Goal: Complete application form

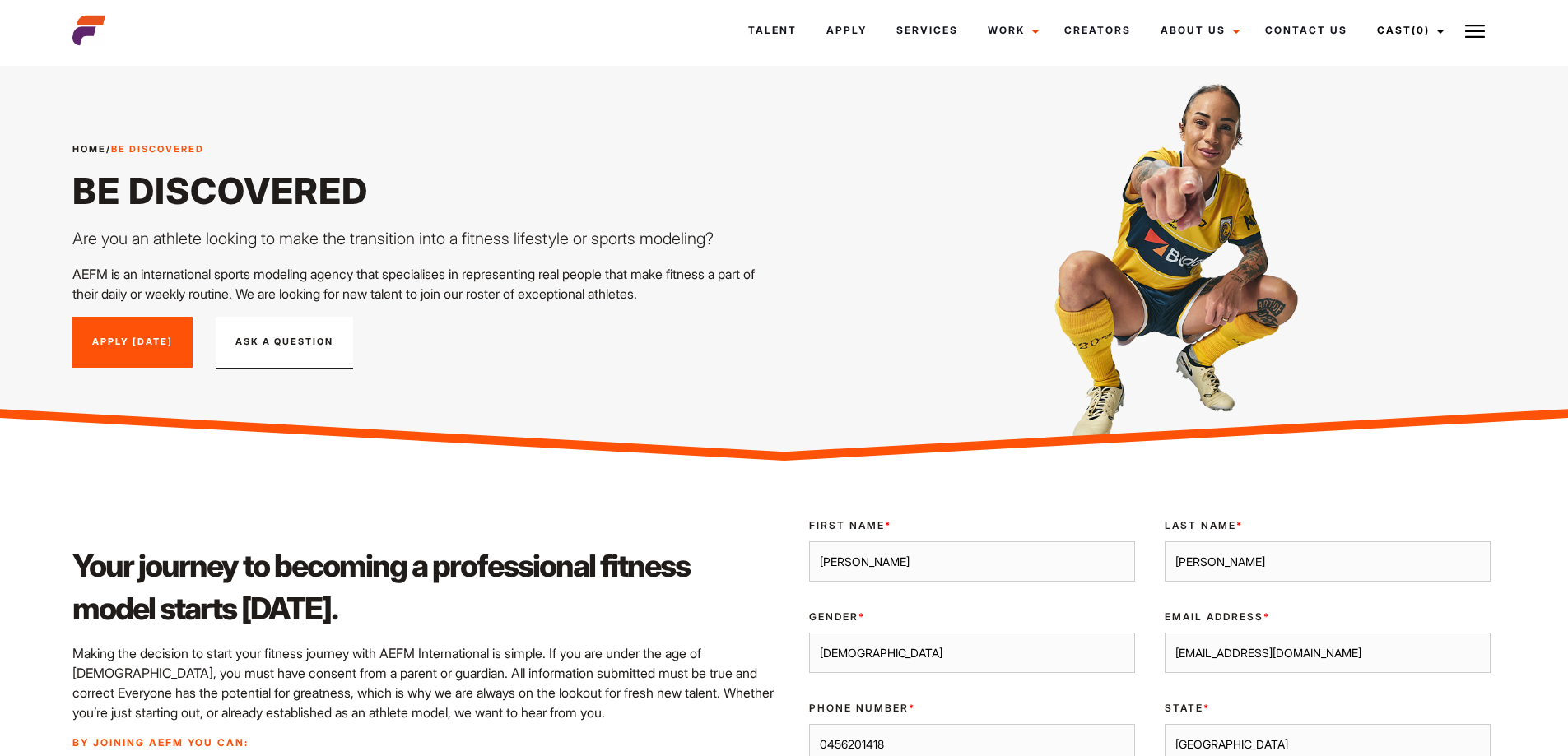
select select "[GEOGRAPHIC_DATA]"
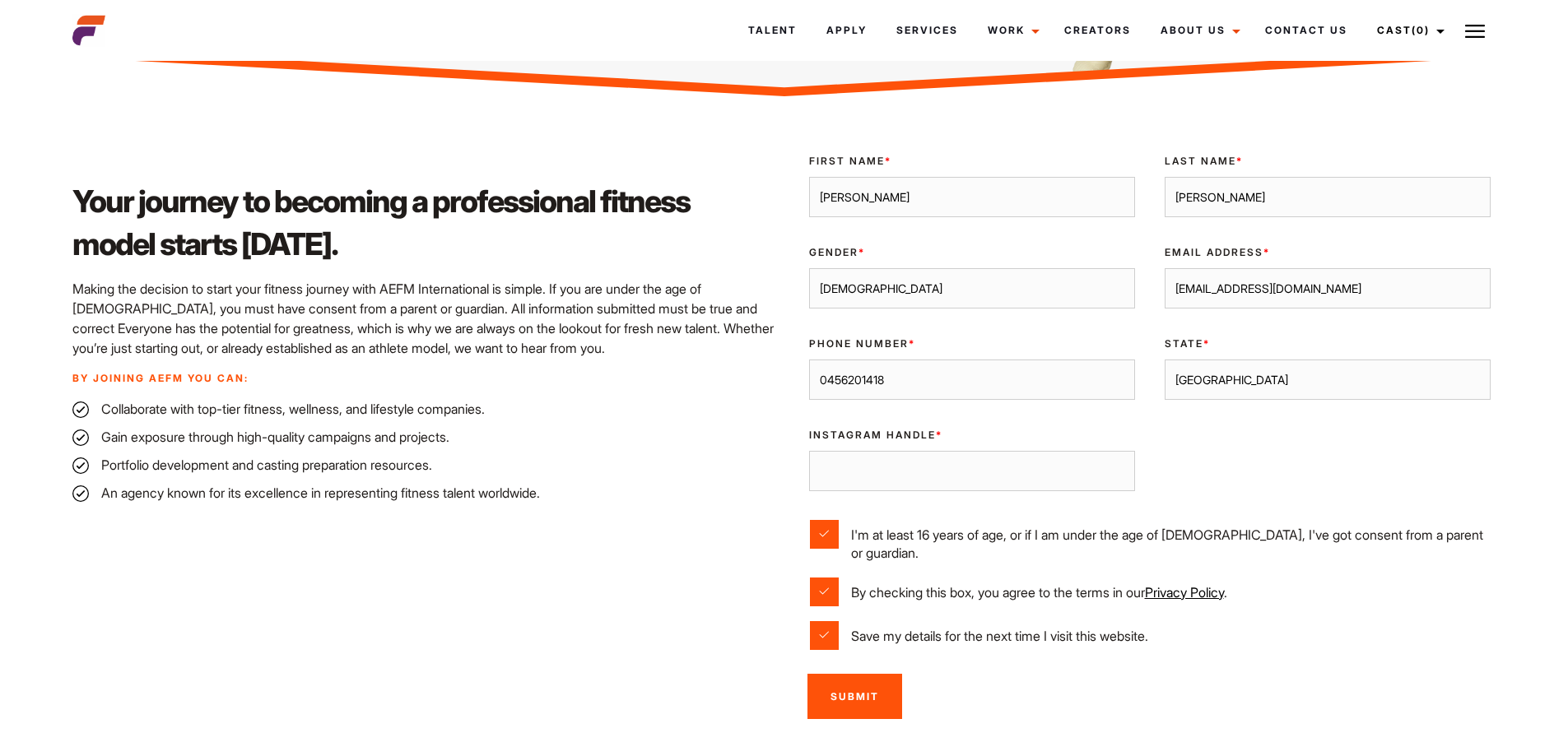
click at [1051, 475] on input "Instagram Handle *" at bounding box center [972, 471] width 326 height 41
type input "topgunturner23"
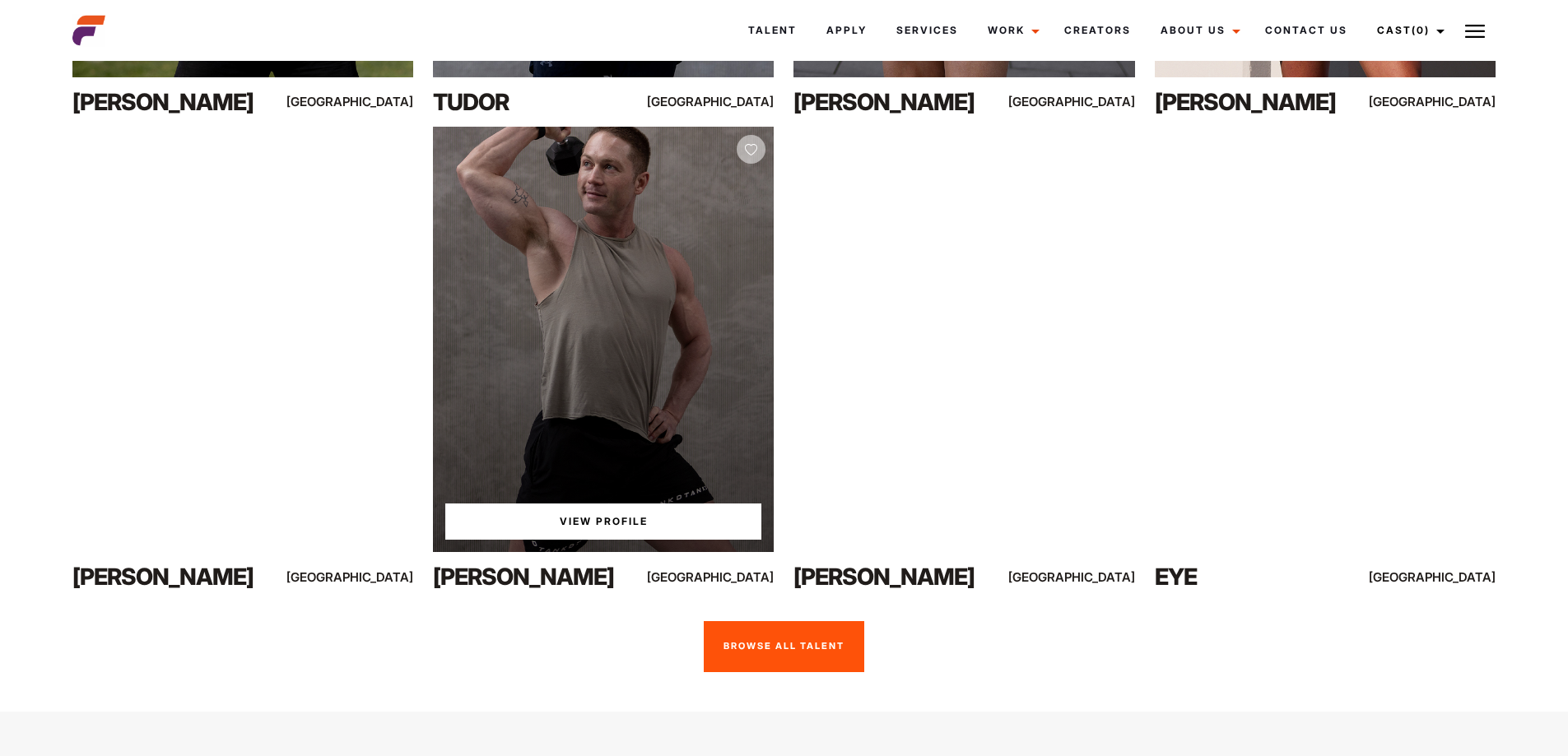
scroll to position [1100, 0]
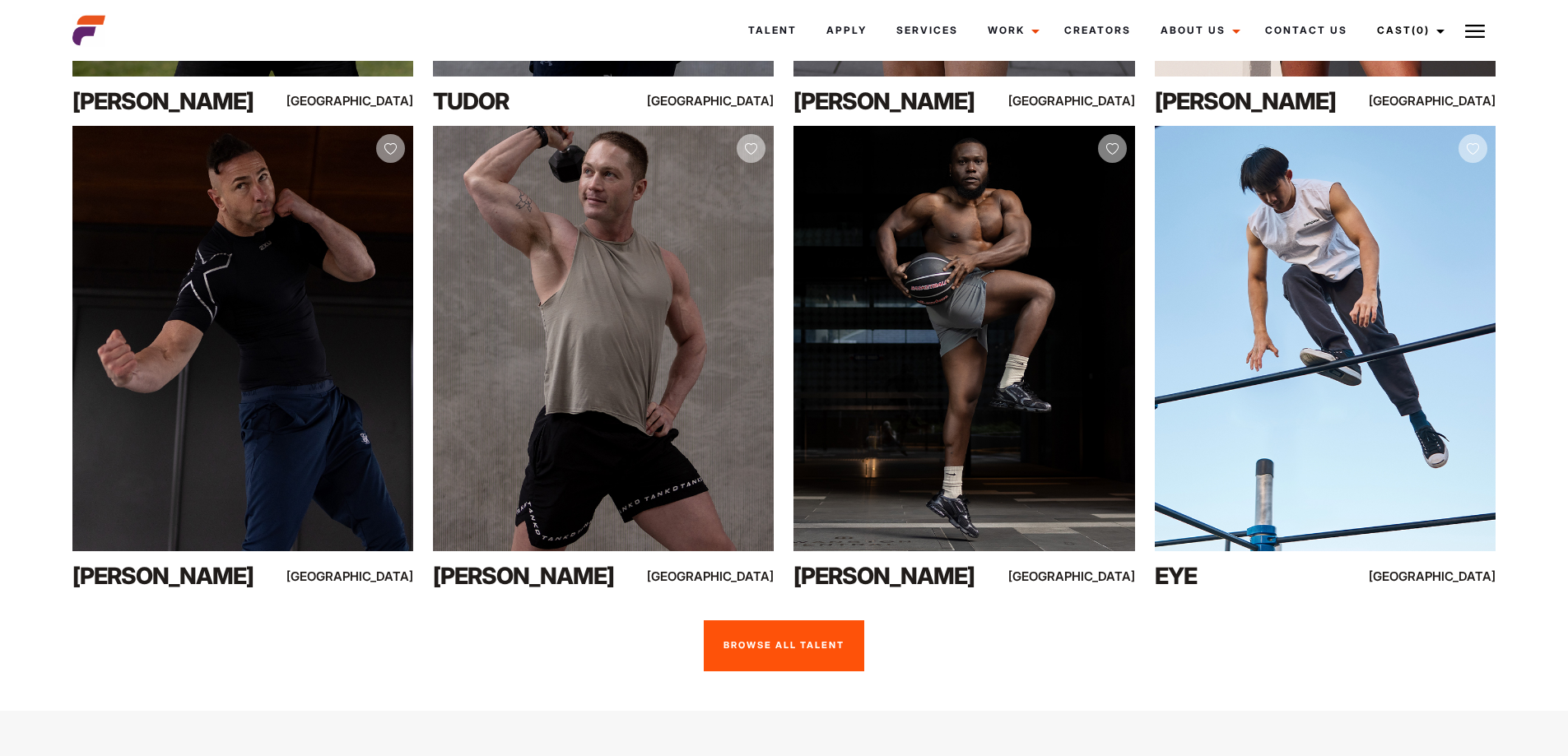
click at [785, 620] on link "Browse all talent" at bounding box center [783, 645] width 160 height 51
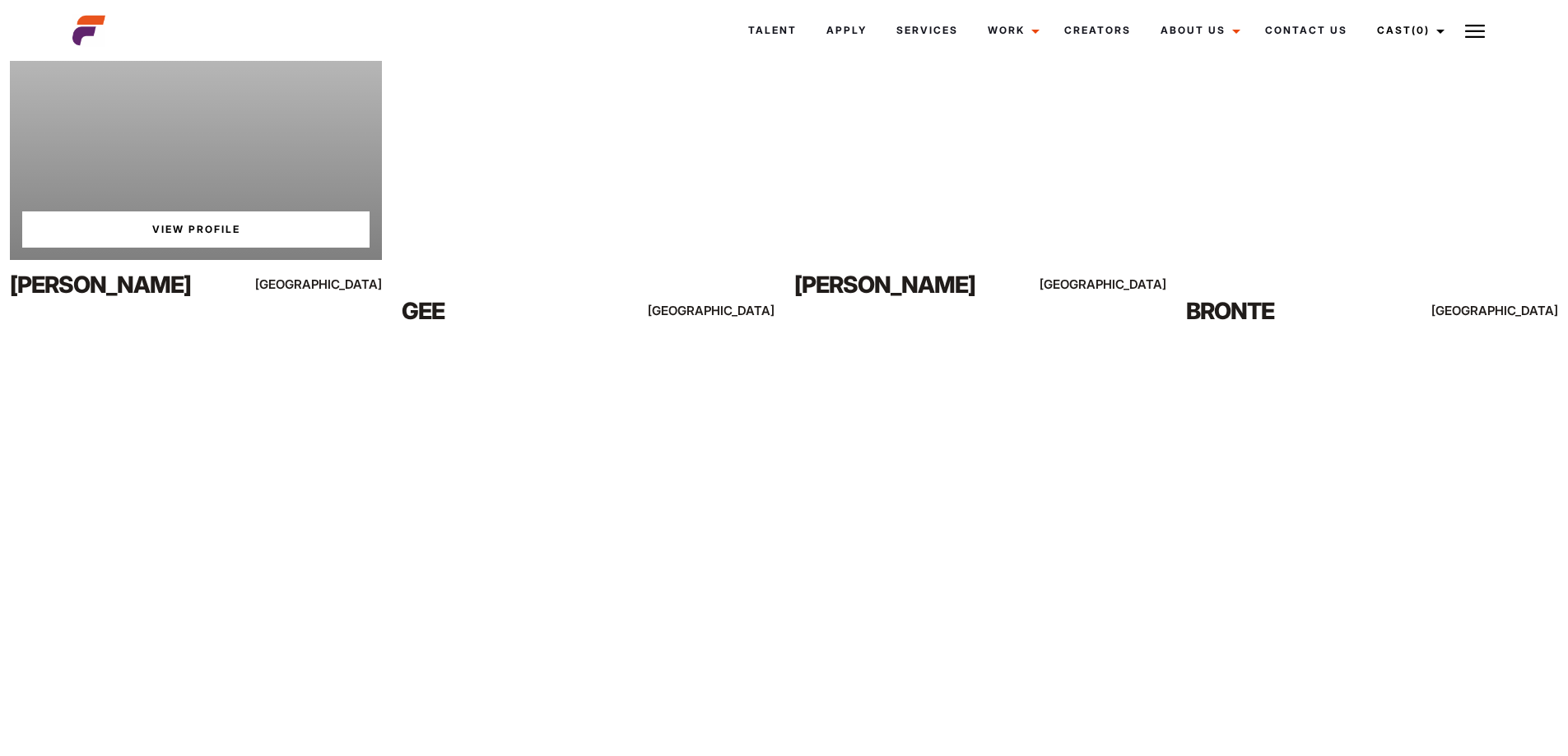
scroll to position [4004, 0]
